Goal: Information Seeking & Learning: Learn about a topic

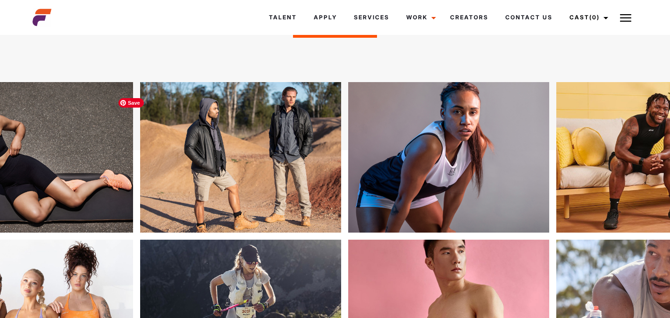
scroll to position [166, 0]
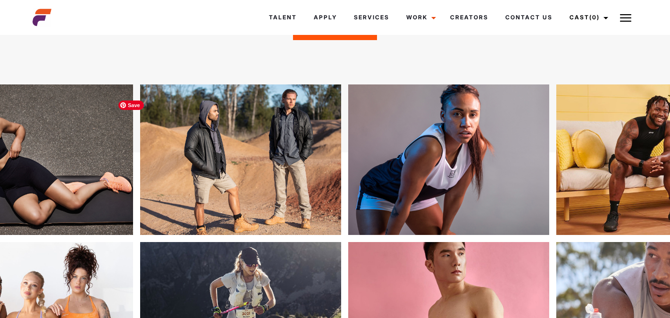
click at [211, 109] on img at bounding box center [206, 159] width 201 height 151
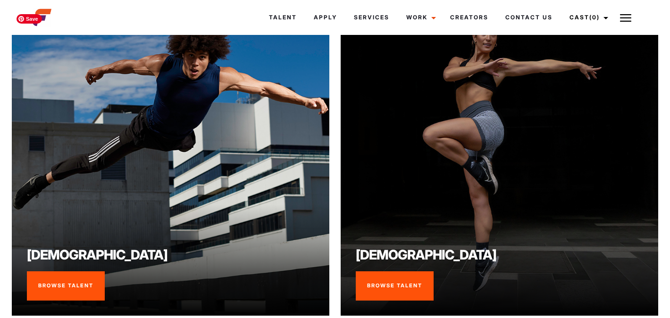
scroll to position [661, 0]
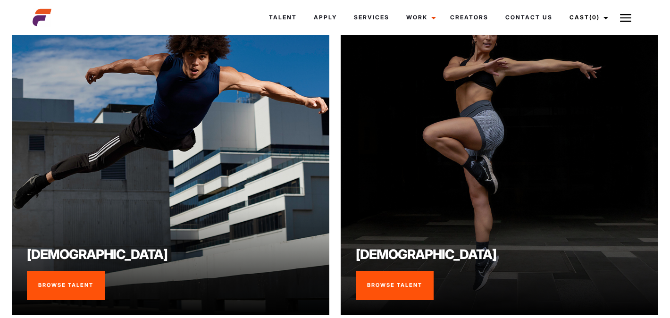
click at [399, 294] on link "Browse Talent" at bounding box center [395, 285] width 78 height 29
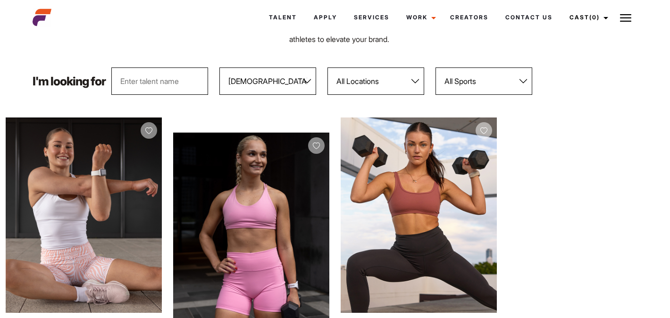
scroll to position [93, 0]
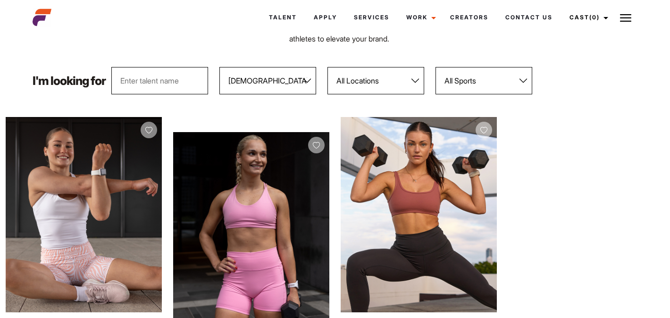
click at [394, 84] on select "All Locations [GEOGRAPHIC_DATA] [GEOGRAPHIC_DATA] [GEOGRAPHIC_DATA] [GEOGRAPHIC…" at bounding box center [375, 80] width 97 height 27
click at [515, 75] on select "All Sports 100 Meter Butterfly Acrobatics Aerial awareness Aerobics AFL Aflw Am…" at bounding box center [483, 80] width 97 height 27
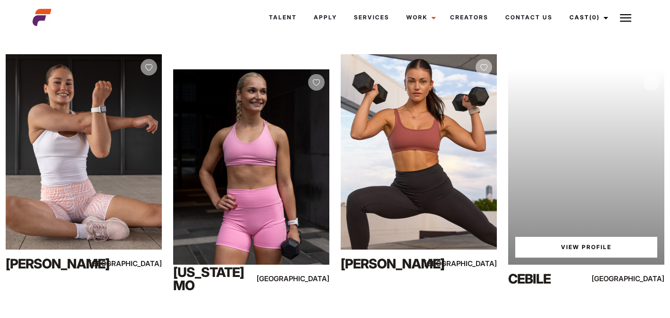
scroll to position [157, 0]
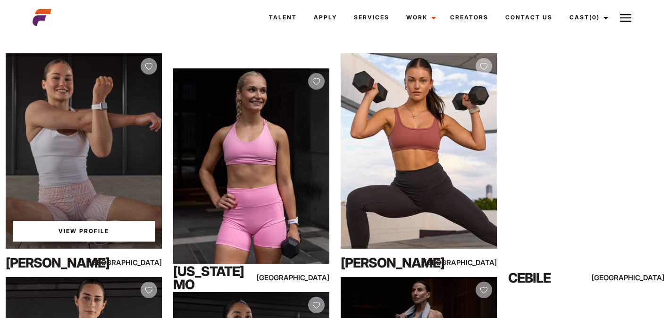
click at [100, 227] on link "View Profile" at bounding box center [84, 231] width 142 height 21
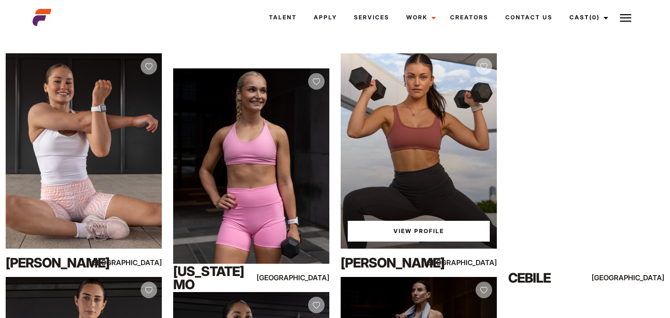
click at [453, 229] on link "View Profile" at bounding box center [419, 231] width 142 height 21
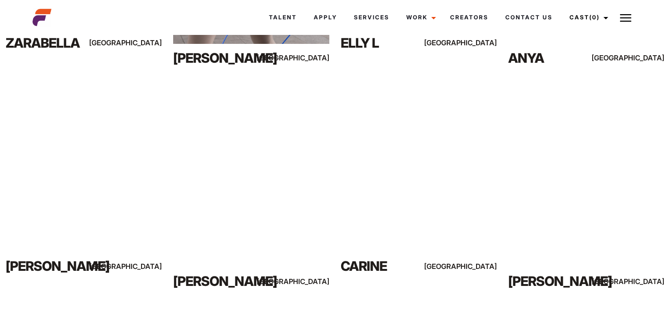
scroll to position [601, 0]
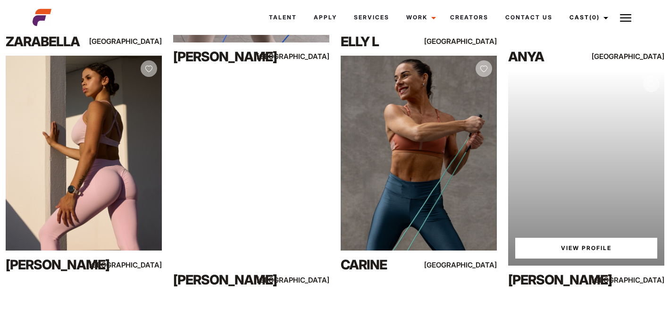
click at [583, 247] on link "View Profile" at bounding box center [586, 248] width 142 height 21
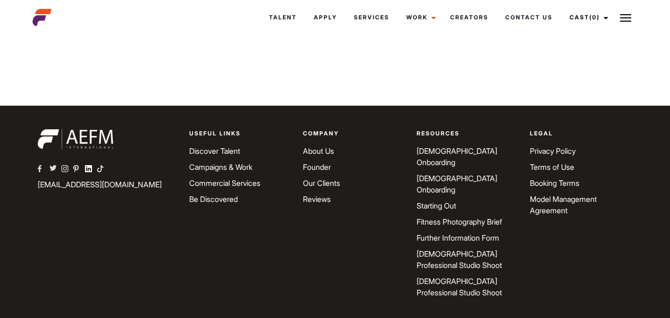
scroll to position [4936, 0]
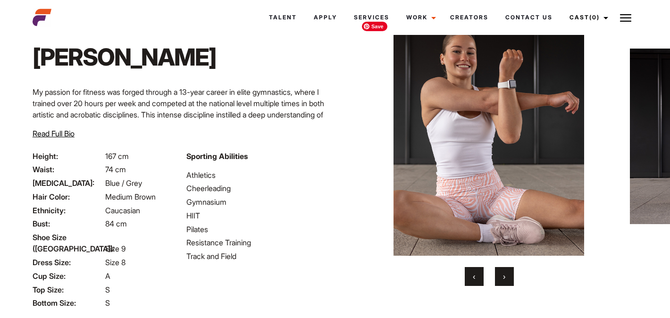
scroll to position [38, 0]
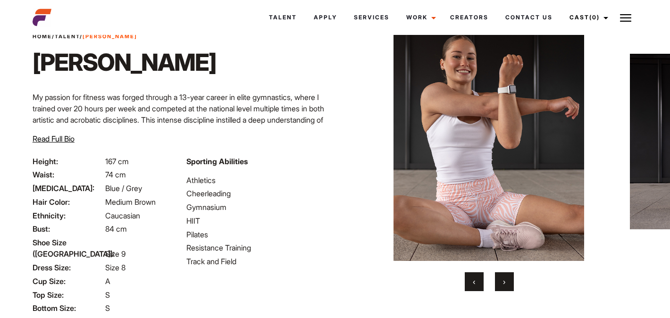
click at [499, 283] on button "›" at bounding box center [504, 281] width 19 height 19
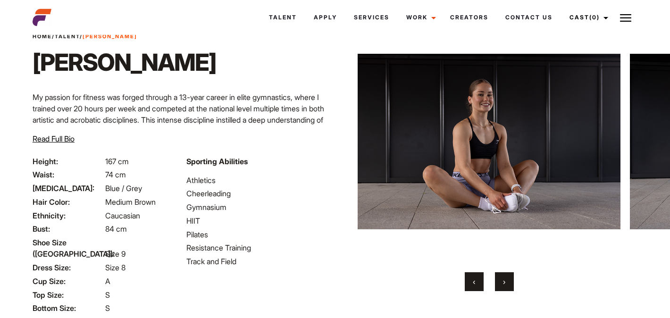
click at [499, 283] on button "›" at bounding box center [504, 281] width 19 height 19
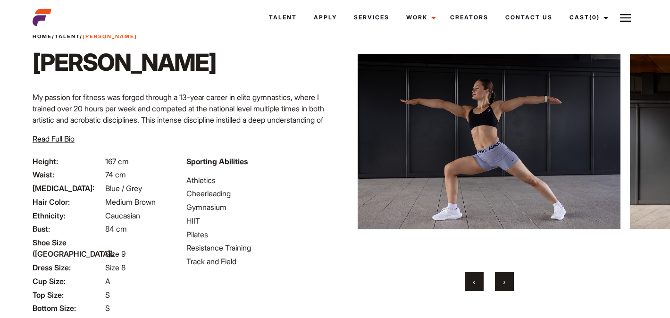
click at [499, 283] on button "›" at bounding box center [504, 281] width 19 height 19
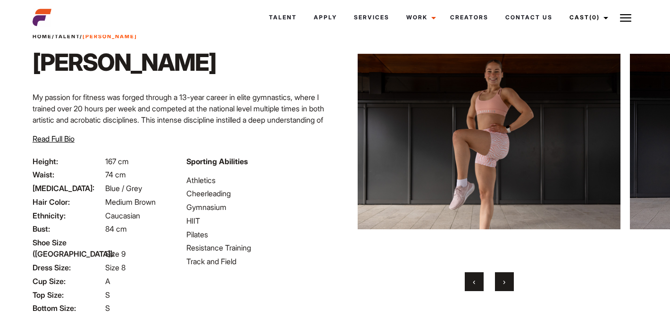
click at [499, 283] on button "›" at bounding box center [504, 281] width 19 height 19
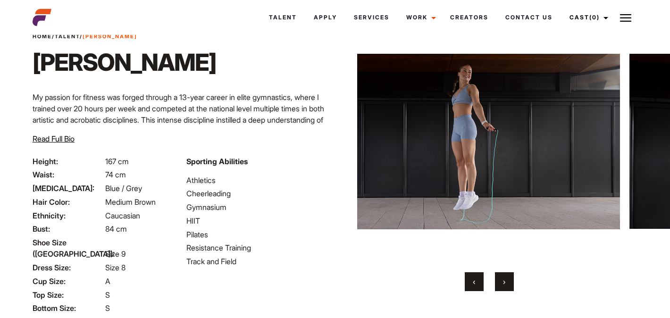
click at [499, 283] on button "›" at bounding box center [504, 281] width 19 height 19
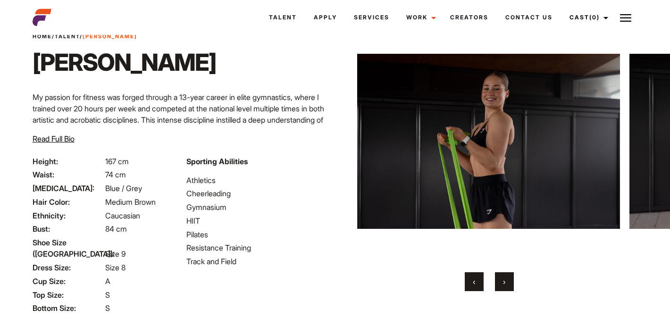
click at [499, 283] on button "›" at bounding box center [504, 281] width 19 height 19
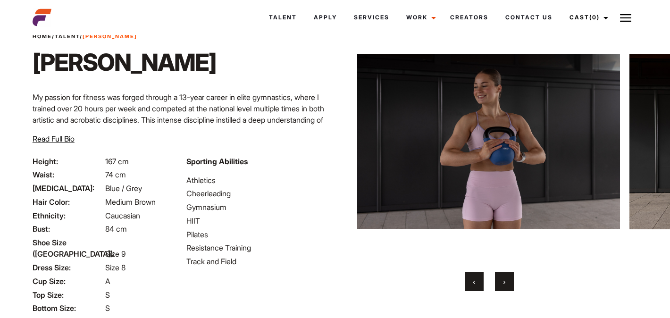
click at [499, 283] on button "›" at bounding box center [504, 281] width 19 height 19
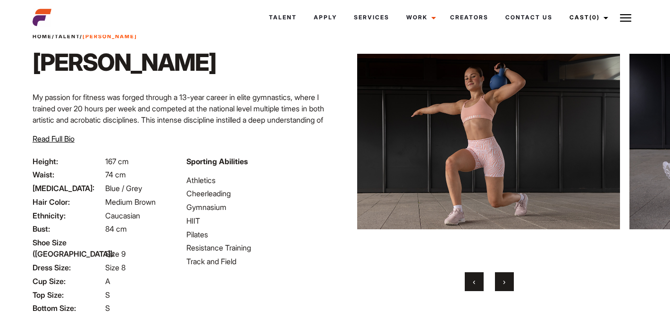
click at [499, 283] on button "›" at bounding box center [504, 281] width 19 height 19
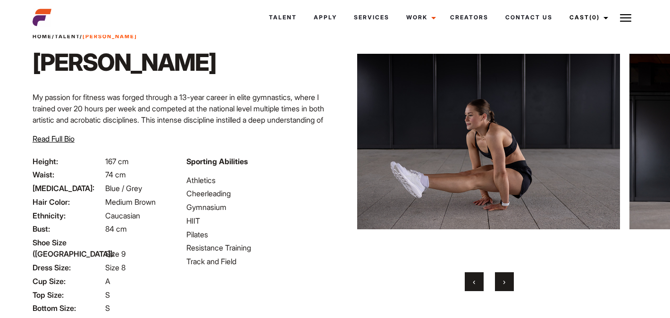
click at [499, 283] on button "›" at bounding box center [504, 281] width 19 height 19
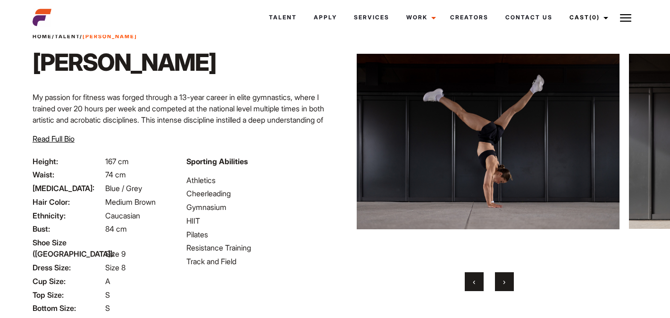
click at [499, 283] on button "›" at bounding box center [504, 281] width 19 height 19
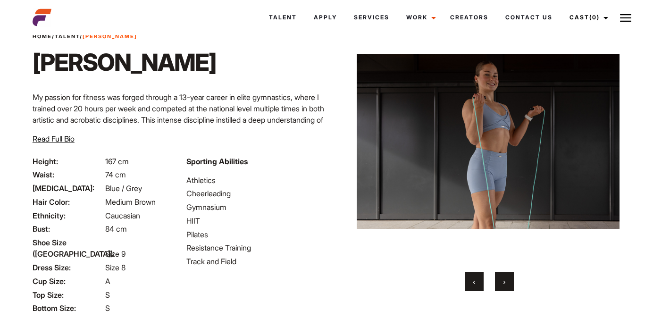
click at [499, 283] on button "›" at bounding box center [504, 281] width 19 height 19
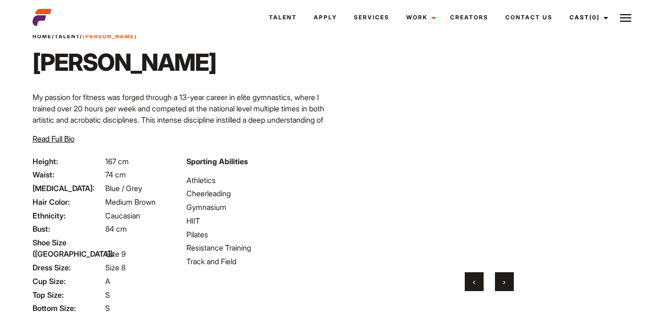
click at [499, 283] on button "›" at bounding box center [504, 281] width 19 height 19
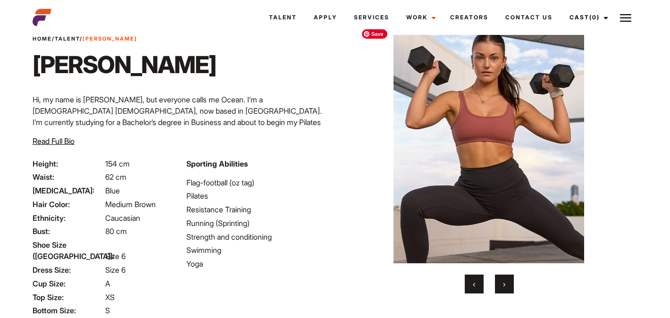
scroll to position [39, 0]
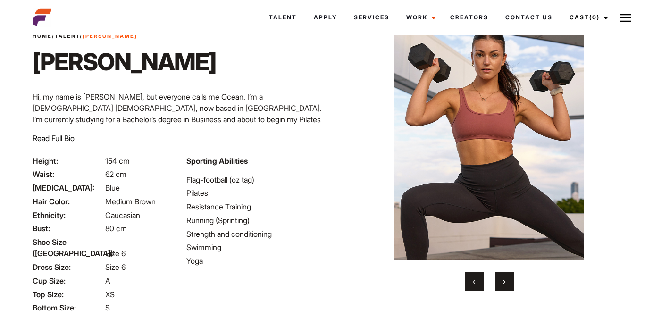
click at [507, 280] on button "›" at bounding box center [504, 281] width 19 height 19
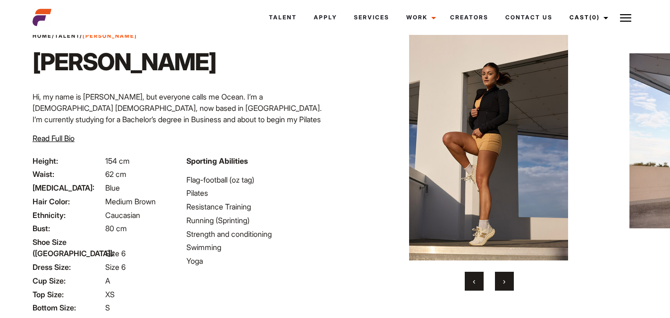
click at [507, 280] on button "›" at bounding box center [504, 281] width 19 height 19
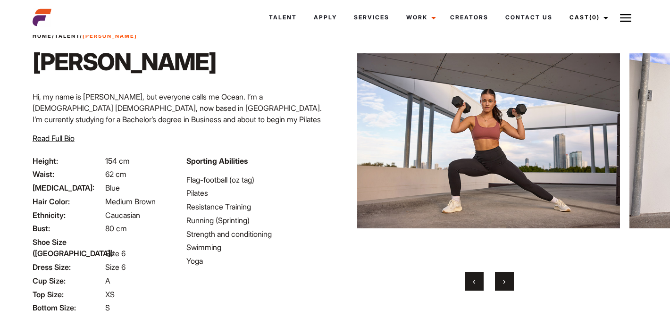
click at [507, 280] on button "›" at bounding box center [504, 281] width 19 height 19
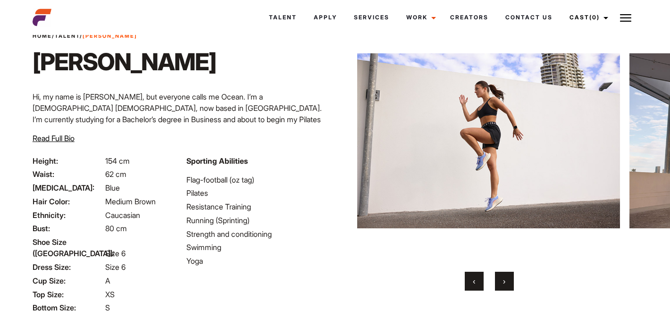
click at [507, 280] on button "›" at bounding box center [504, 281] width 19 height 19
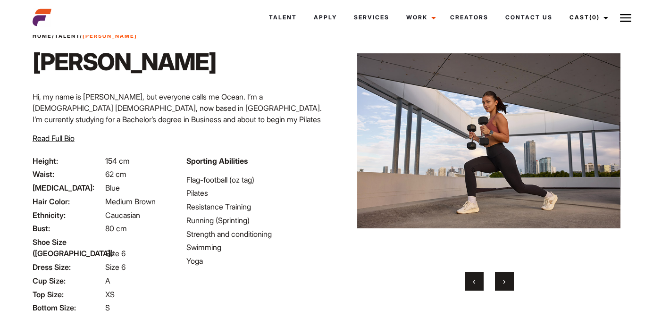
click at [507, 280] on button "›" at bounding box center [504, 281] width 19 height 19
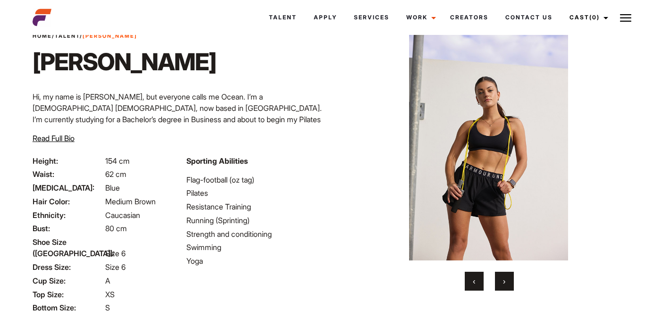
click at [507, 280] on button "›" at bounding box center [504, 281] width 19 height 19
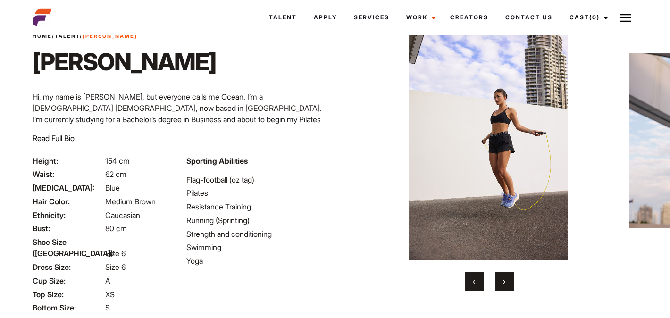
click at [507, 280] on button "›" at bounding box center [504, 281] width 19 height 19
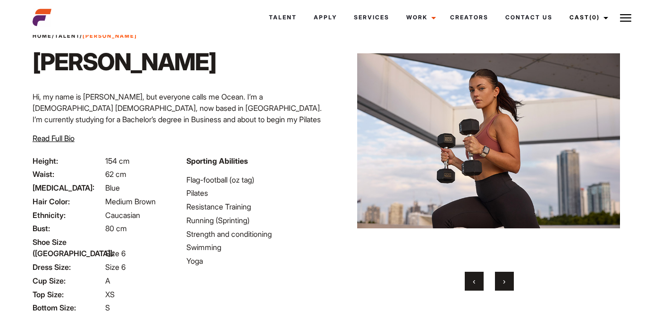
click at [507, 280] on button "›" at bounding box center [504, 281] width 19 height 19
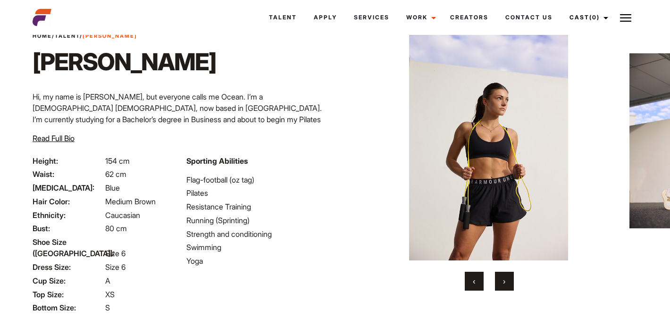
click at [507, 280] on button "›" at bounding box center [504, 281] width 19 height 19
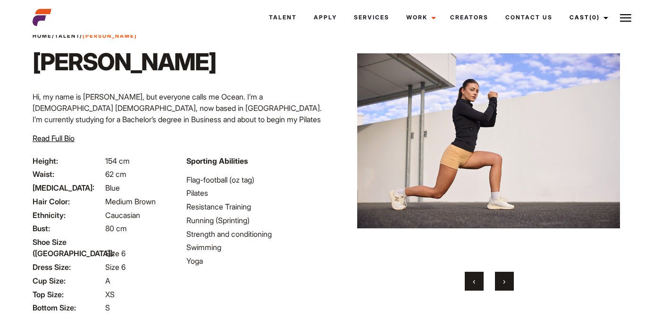
click at [507, 280] on button "›" at bounding box center [504, 281] width 19 height 19
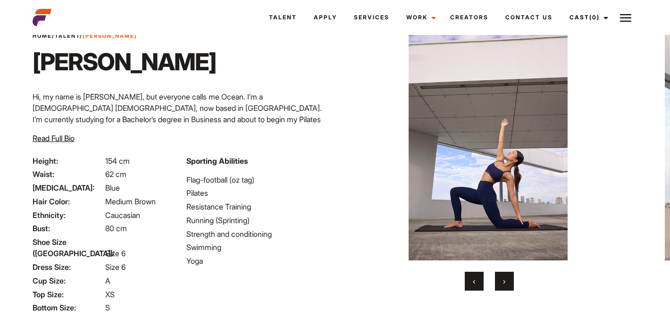
click at [507, 280] on button "›" at bounding box center [504, 281] width 19 height 19
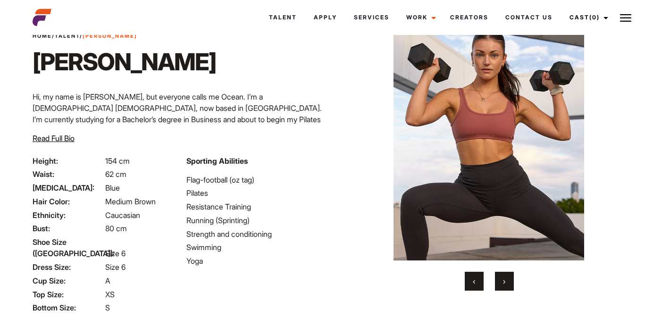
click at [507, 280] on button "›" at bounding box center [504, 281] width 19 height 19
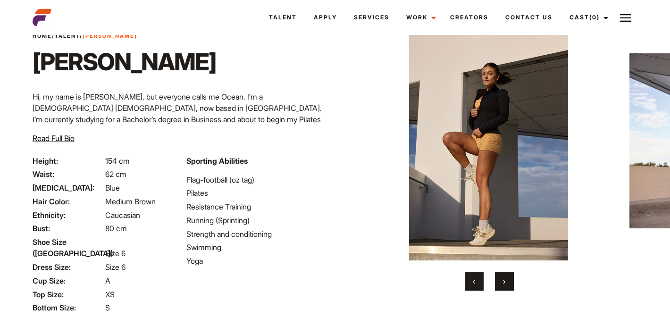
click at [507, 280] on button "›" at bounding box center [504, 281] width 19 height 19
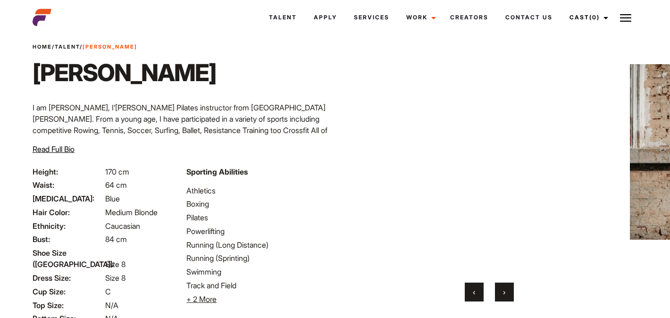
scroll to position [37, 0]
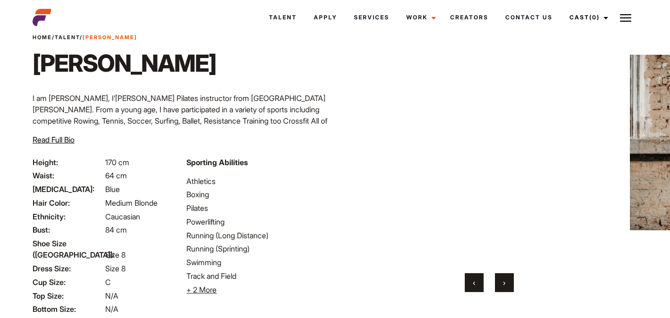
click at [507, 285] on button "›" at bounding box center [504, 282] width 19 height 19
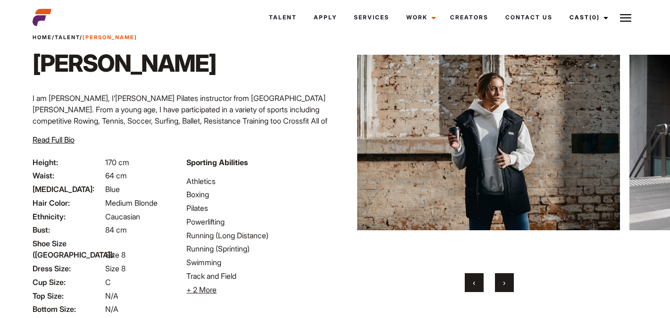
click at [507, 285] on button "›" at bounding box center [504, 282] width 19 height 19
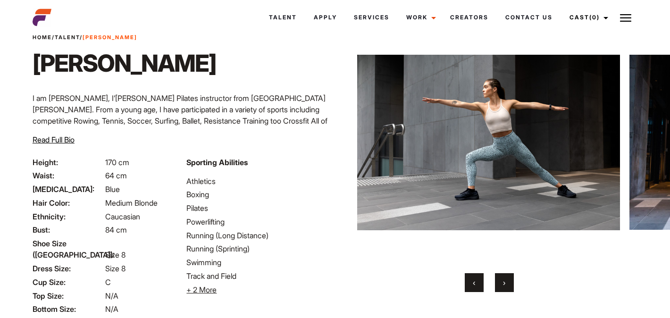
click at [507, 278] on button "›" at bounding box center [504, 282] width 19 height 19
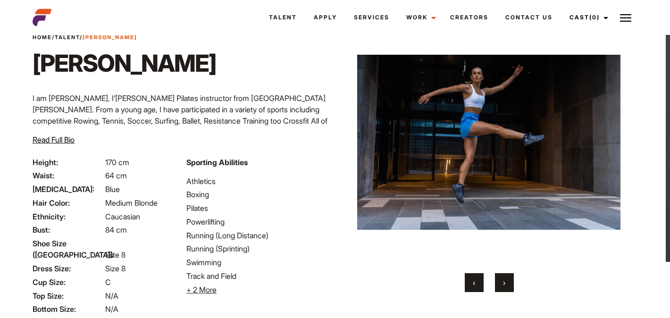
click at [507, 278] on button "›" at bounding box center [504, 282] width 19 height 19
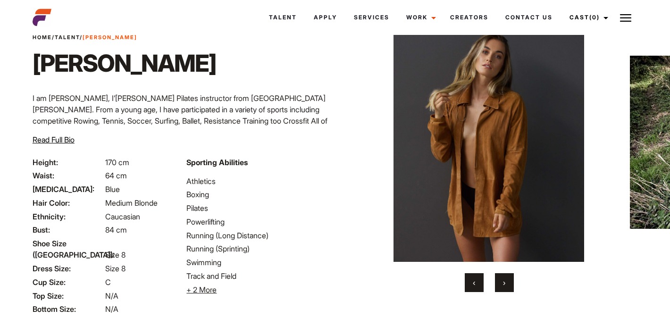
click at [507, 278] on button "›" at bounding box center [504, 282] width 19 height 19
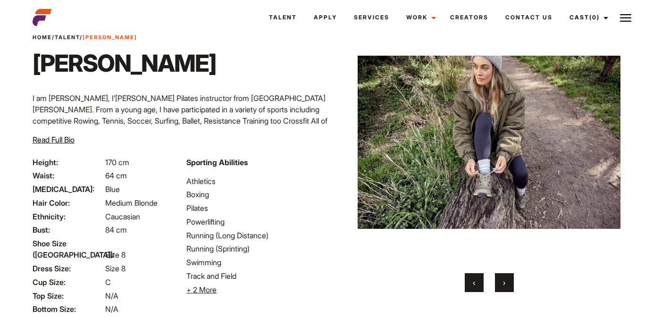
click at [507, 278] on button "›" at bounding box center [504, 282] width 19 height 19
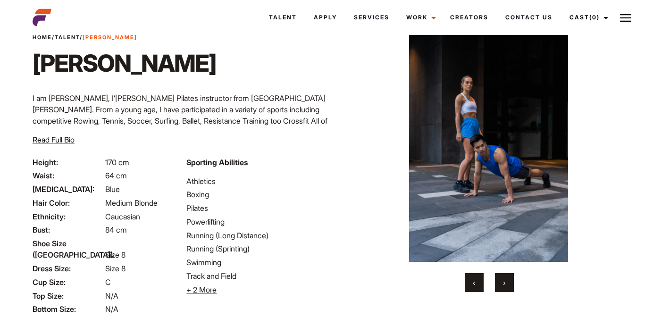
click at [507, 278] on button "›" at bounding box center [504, 282] width 19 height 19
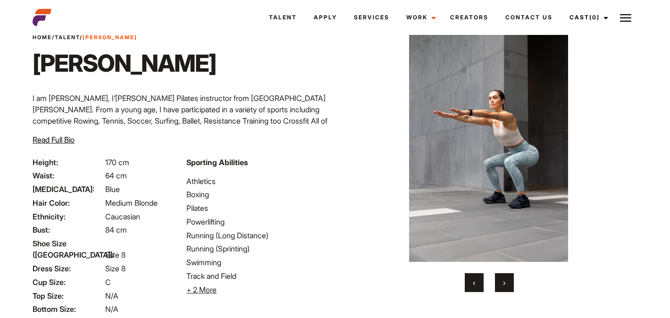
click at [507, 278] on button "›" at bounding box center [504, 282] width 19 height 19
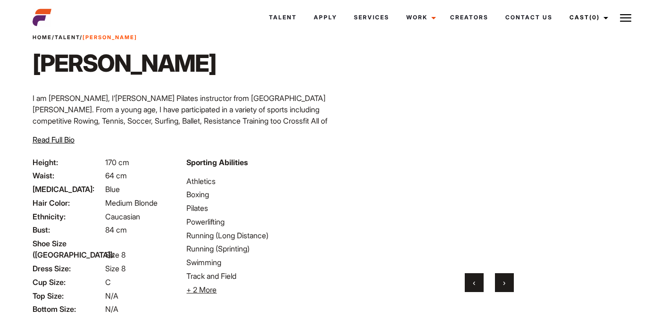
click at [507, 278] on button "›" at bounding box center [504, 282] width 19 height 19
